Goal: Task Accomplishment & Management: Use online tool/utility

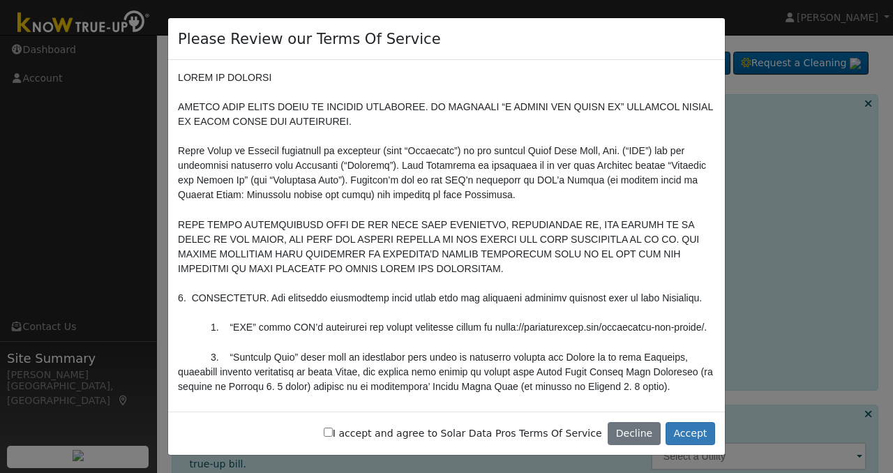
click at [333, 431] on input "I accept and agree to Solar Data Pros Terms Of Service" at bounding box center [328, 432] width 9 height 9
checkbox input "true"
click at [689, 432] on button "Accept" at bounding box center [691, 434] width 50 height 24
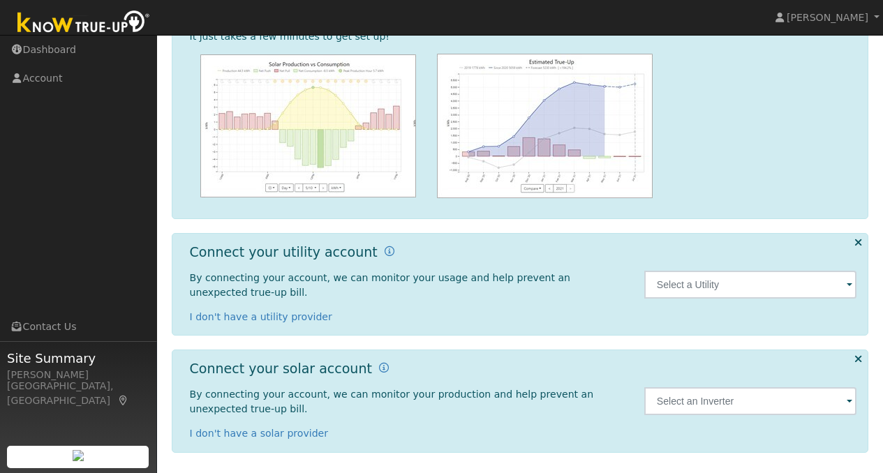
scroll to position [172, 0]
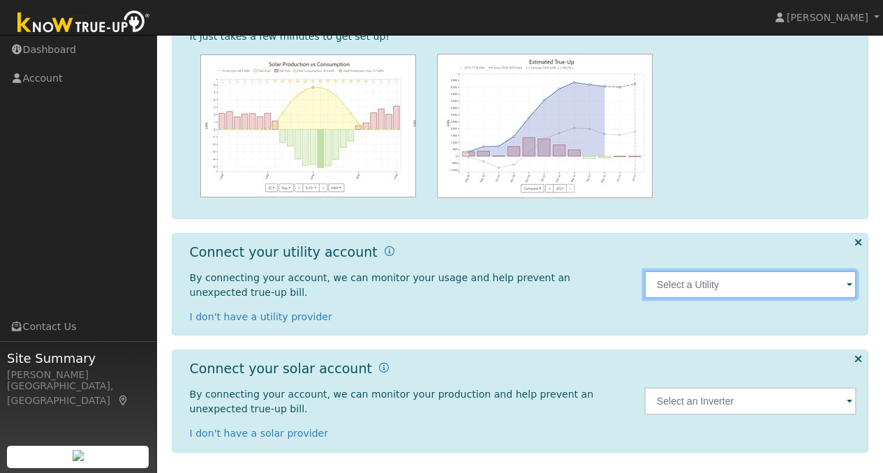
click at [723, 284] on input "text" at bounding box center [750, 285] width 213 height 28
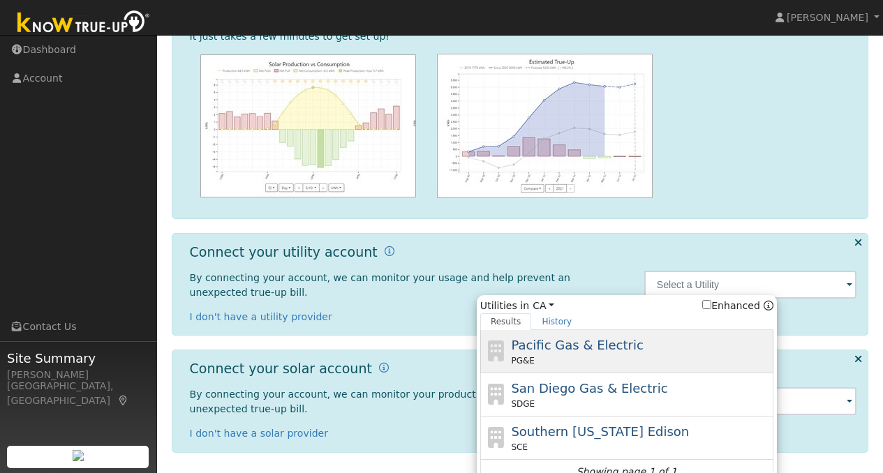
click at [626, 343] on span "Pacific Gas & Electric" at bounding box center [577, 345] width 132 height 15
type input "PG&E"
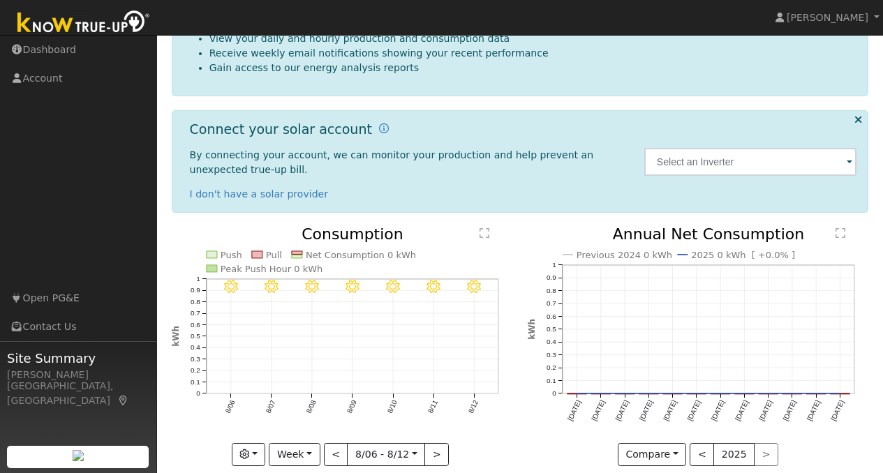
scroll to position [288, 0]
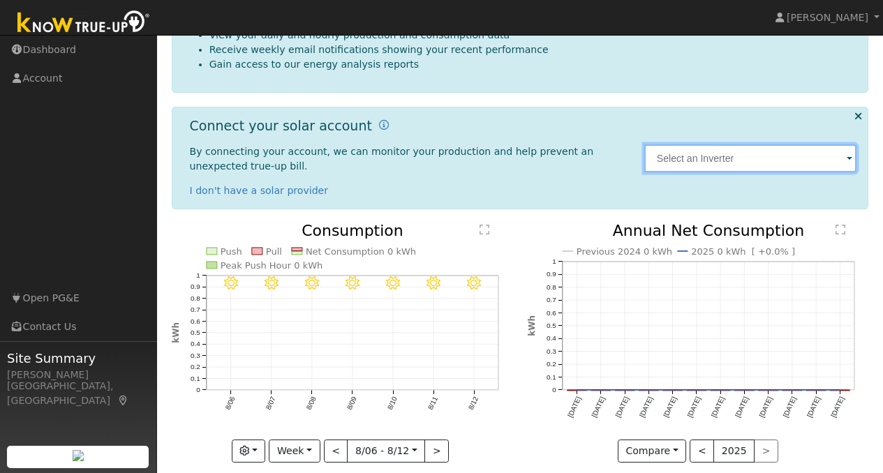
click at [826, 161] on input "text" at bounding box center [750, 158] width 213 height 28
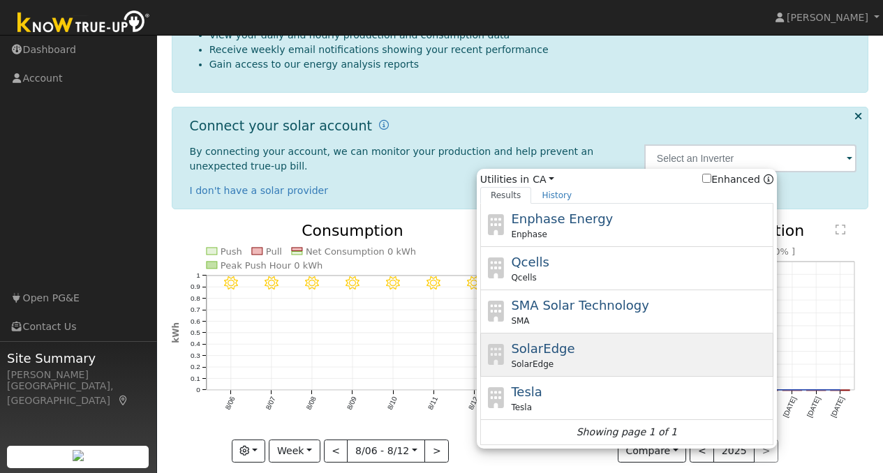
click at [641, 345] on div "SolarEdge SolarEdge" at bounding box center [640, 354] width 259 height 31
type input "SolarEdge"
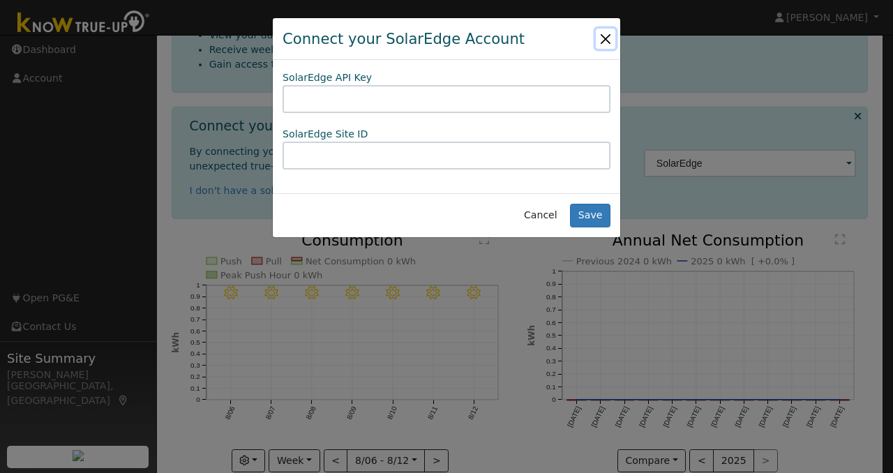
click at [602, 38] on button "Close" at bounding box center [606, 39] width 20 height 20
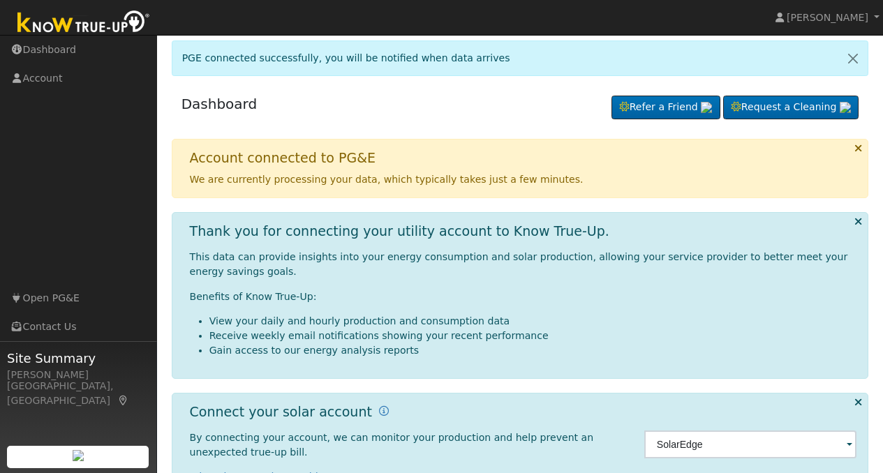
scroll to position [0, 0]
